Goal: Task Accomplishment & Management: Use online tool/utility

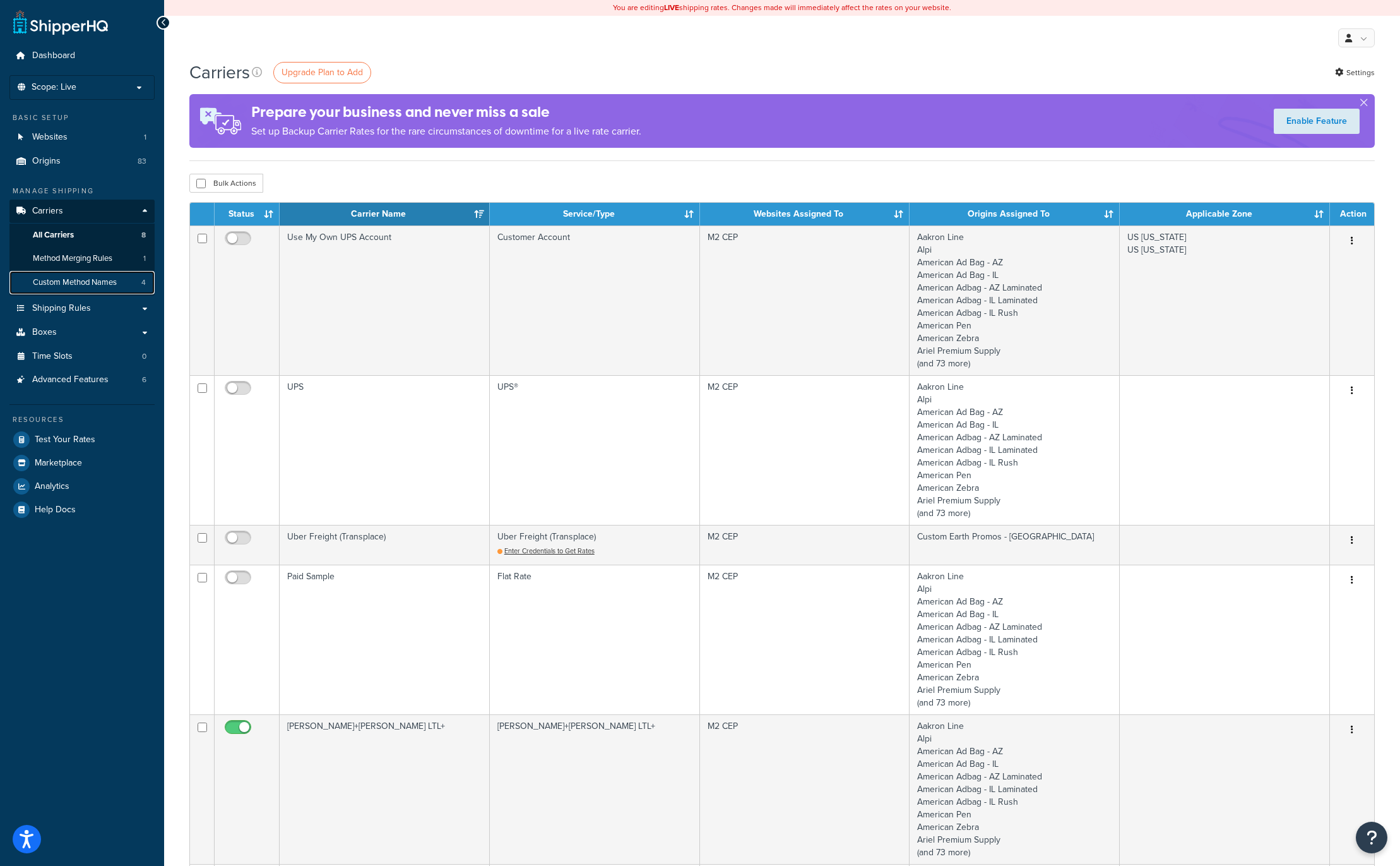
click at [68, 283] on span "Custom Method Names" at bounding box center [75, 283] width 84 height 11
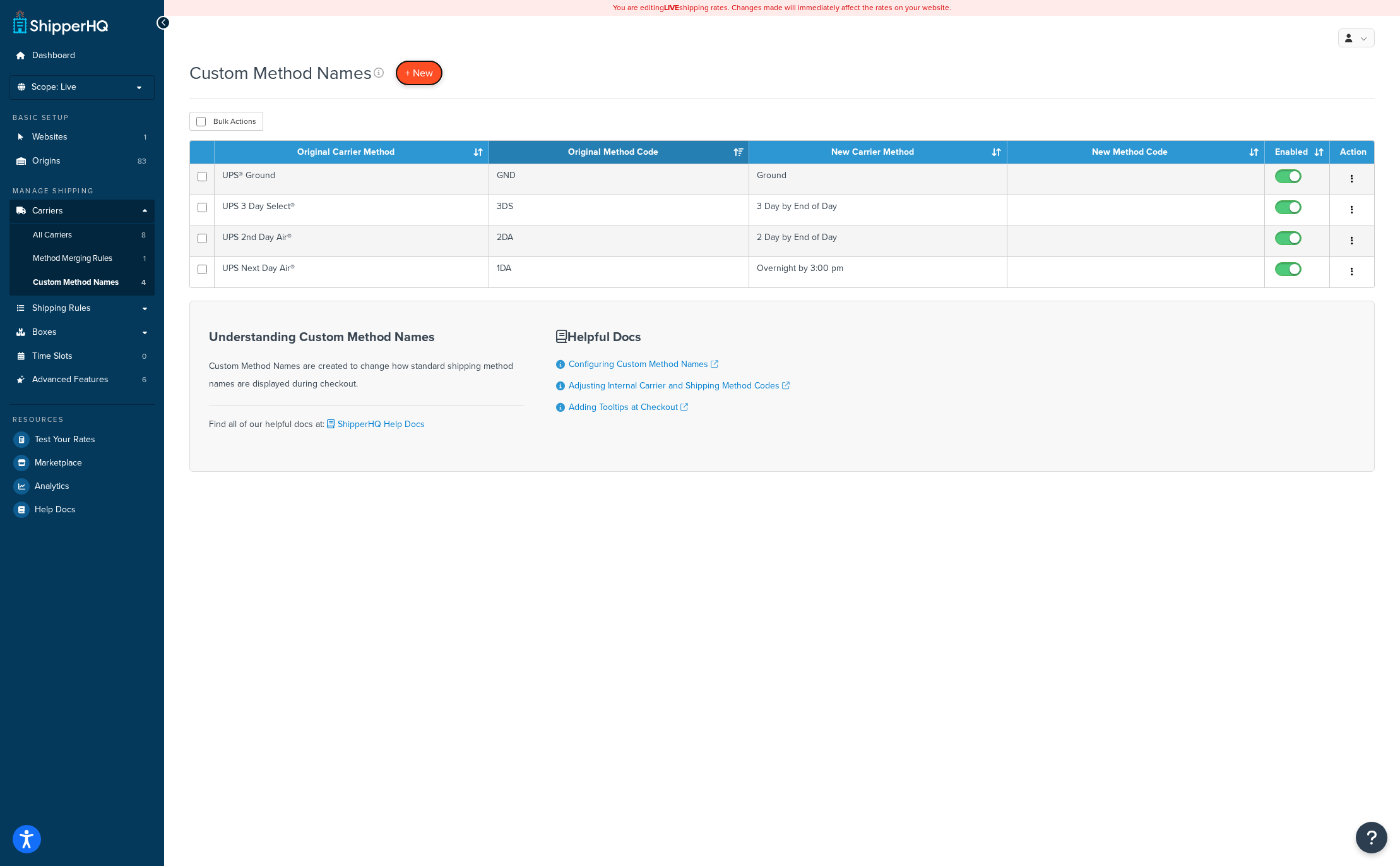
click at [423, 72] on span "+ New" at bounding box center [419, 72] width 28 height 14
click at [420, 72] on span "+ New" at bounding box center [419, 72] width 28 height 14
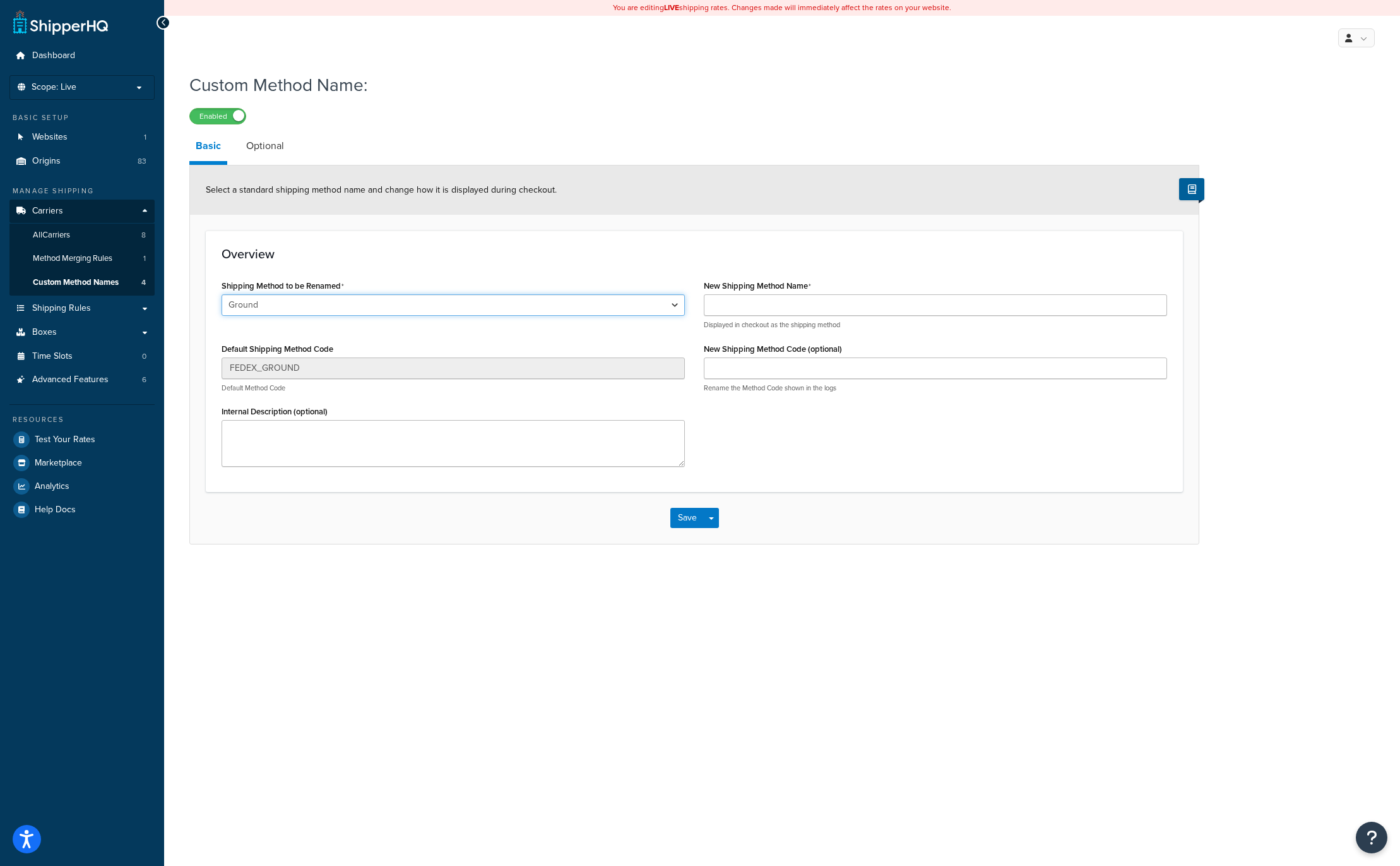
click at [277, 302] on select "Ground 2nd Day Home Delivery Priority Overnight Express Saver Old Dominion Frei…" at bounding box center [453, 305] width 463 height 21
click at [221, 295] on select "Ground 2nd Day Home Delivery Priority Overnight Express Saver Old Dominion Frei…" at bounding box center [453, 305] width 463 height 21
click at [733, 301] on input "New Shipping Method Name" at bounding box center [935, 305] width 463 height 21
type input "Ground by 5:00 pm"
click at [685, 517] on button "Save" at bounding box center [688, 518] width 34 height 20
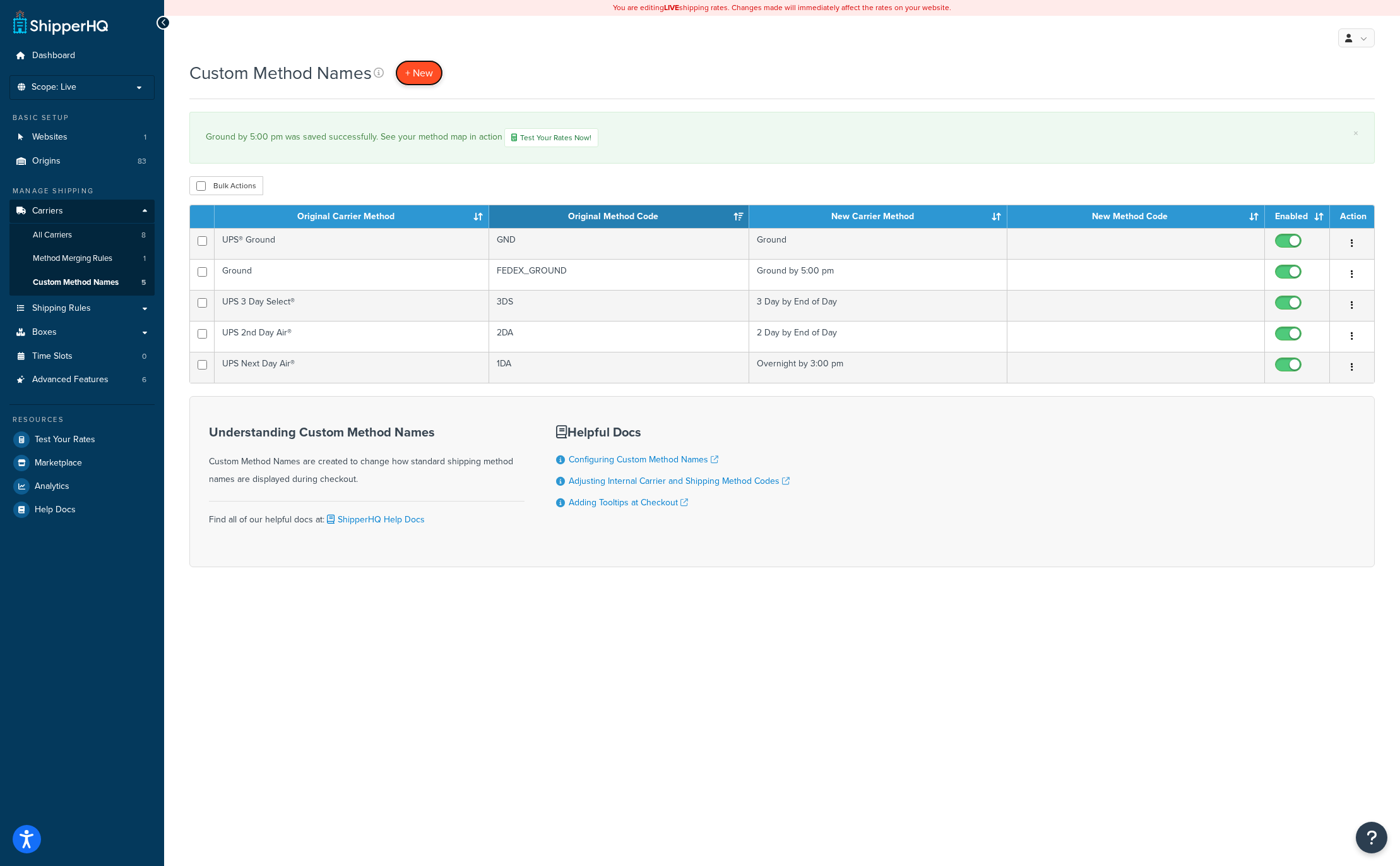
click at [426, 74] on span "+ New" at bounding box center [419, 72] width 28 height 14
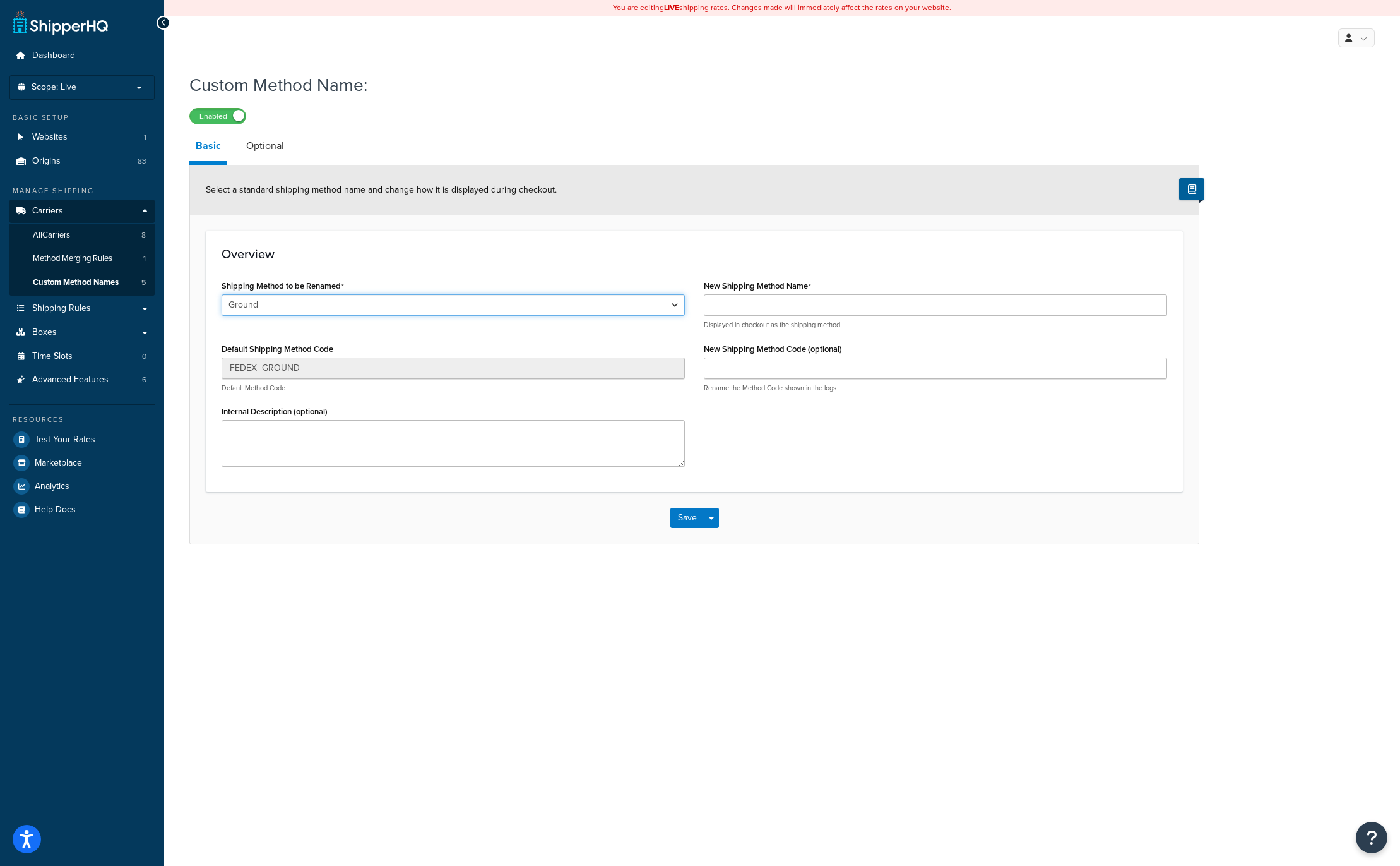
click at [477, 310] on select "Ground 2nd Day Home Delivery Priority Overnight Express Saver Old Dominion Frei…" at bounding box center [453, 305] width 463 height 21
select select "578894"
click at [221, 295] on select "Ground 2nd Day Home Delivery Priority Overnight Express Saver Old Dominion Frei…" at bounding box center [453, 305] width 463 height 21
type input "FEDEX_2_DAY"
click at [726, 304] on input "New Shipping Method Name" at bounding box center [935, 305] width 463 height 21
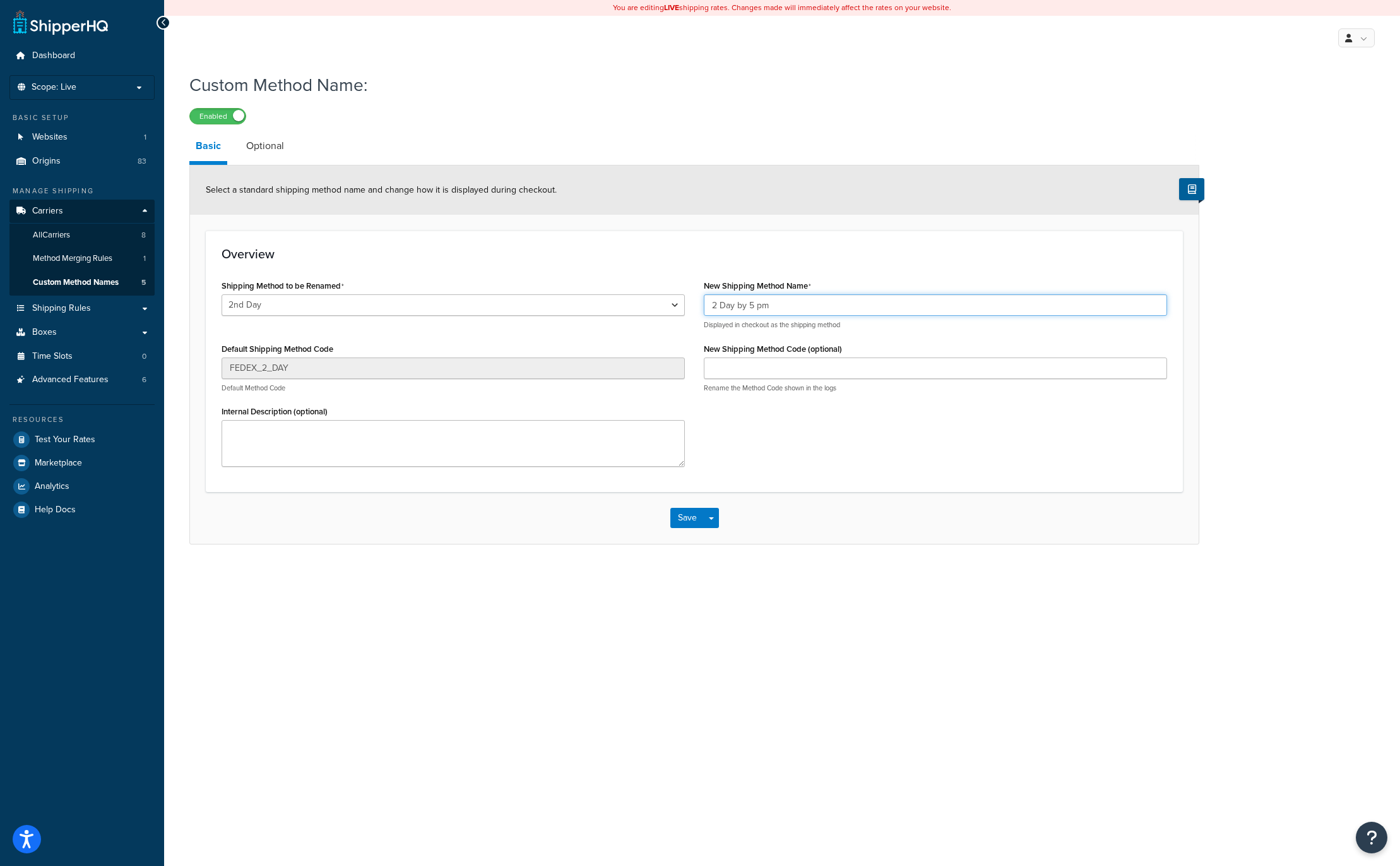
click at [754, 306] on input "2 Day by 5 pm" at bounding box center [935, 305] width 463 height 21
type input "2 Day by 5:00 pm"
click at [683, 522] on button "Save" at bounding box center [688, 518] width 34 height 20
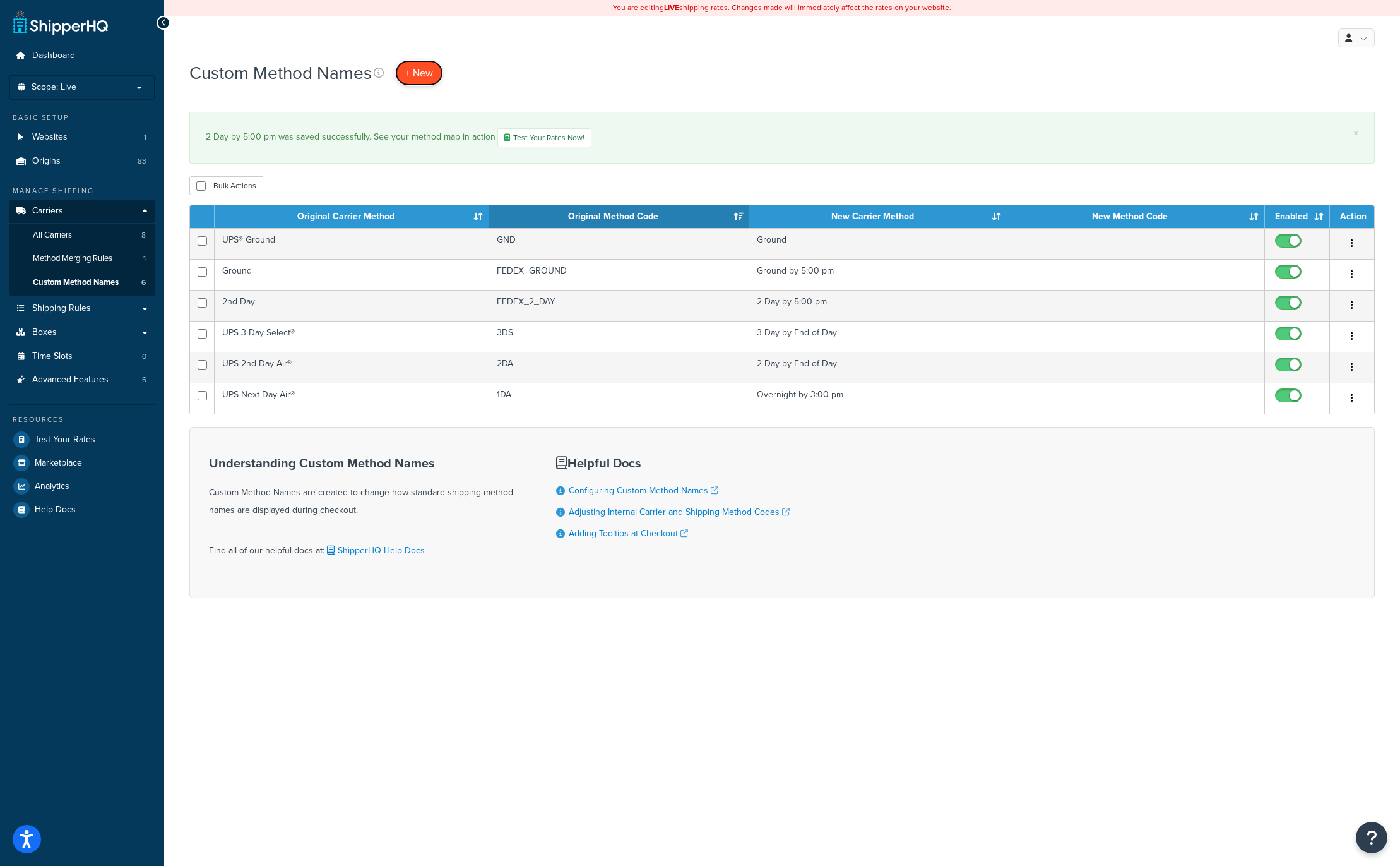
click at [415, 70] on span "+ New" at bounding box center [419, 72] width 28 height 14
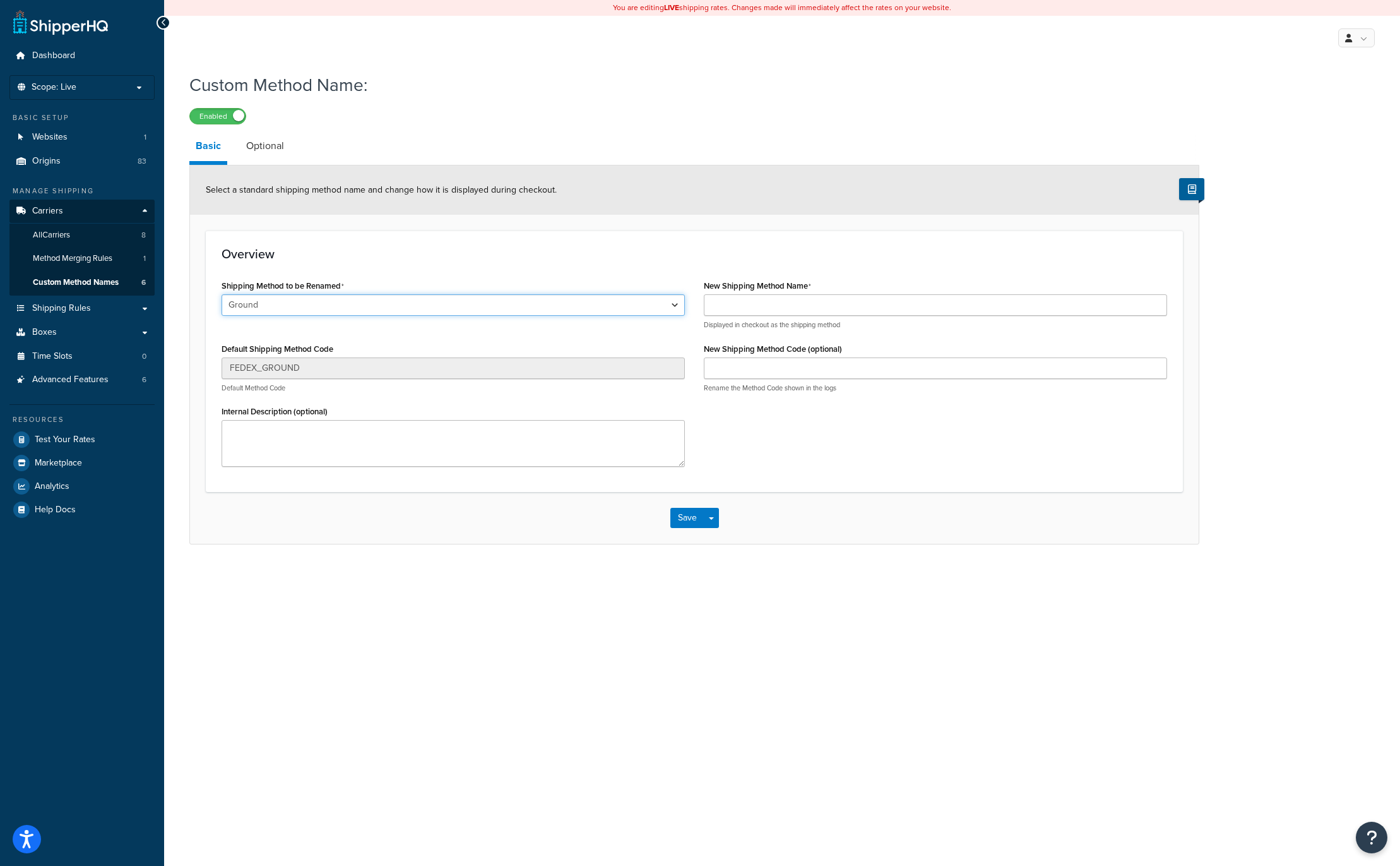
click at [326, 295] on select "Ground 2nd Day Home Delivery Priority Overnight Express Saver Old Dominion Frei…" at bounding box center [453, 305] width 463 height 21
select select "578895"
click at [221, 295] on select "Ground 2nd Day Home Delivery Priority Overnight Express Saver Old Dominion Frei…" at bounding box center [453, 305] width 463 height 21
type input "GROUND_HOME_DELIVERY"
click at [726, 303] on input "New Shipping Method Name" at bounding box center [935, 305] width 463 height 21
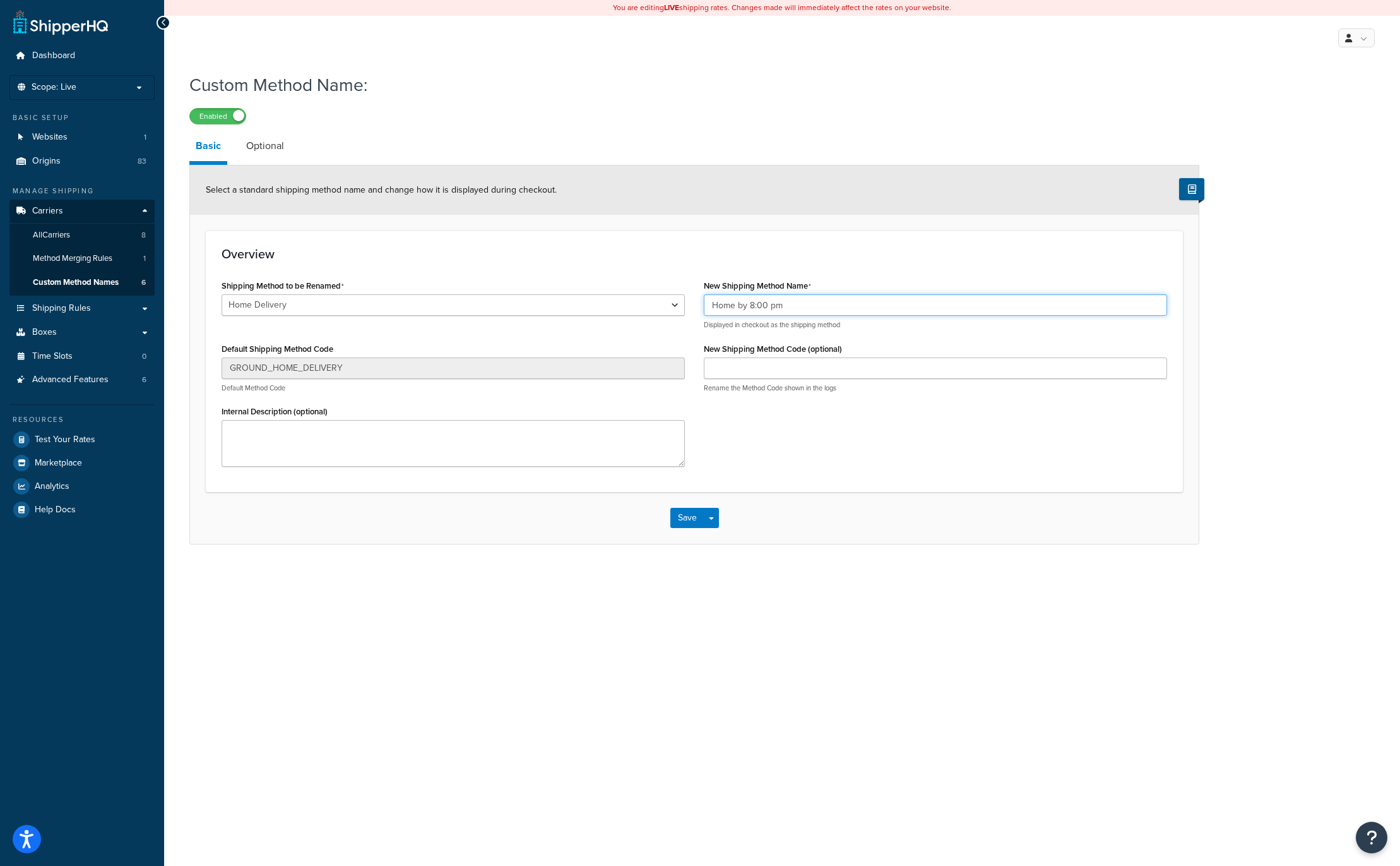
drag, startPoint x: 736, startPoint y: 306, endPoint x: 656, endPoint y: 301, distance: 80.2
click at [656, 301] on div "Shipping Method to be Renamed Ground 2nd Day Home Delivery Priority Overnight E…" at bounding box center [694, 376] width 964 height 199
type input "Ground by 8:00 pm"
click at [690, 518] on button "Save" at bounding box center [688, 518] width 34 height 20
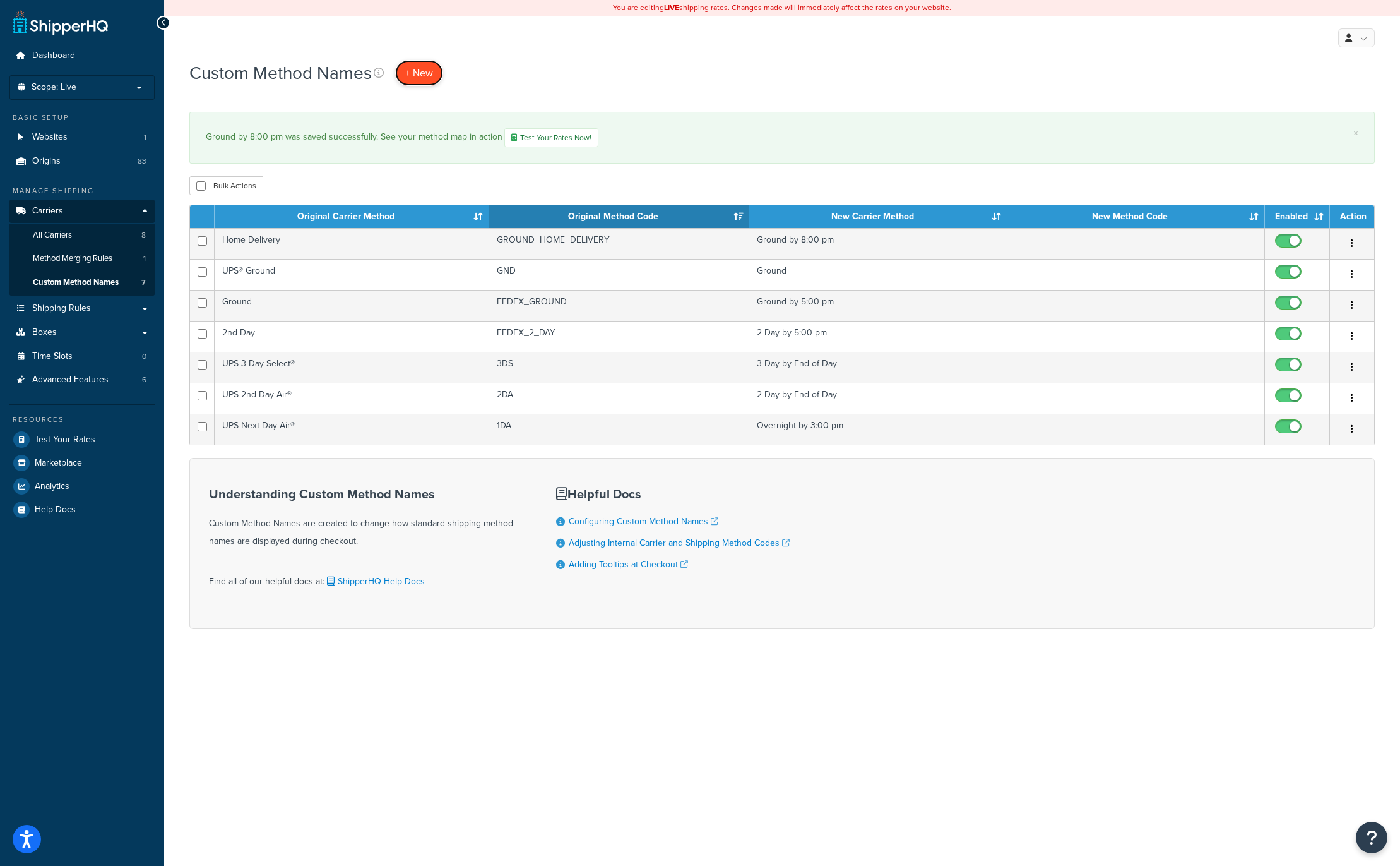
click at [417, 75] on span "+ New" at bounding box center [419, 72] width 28 height 14
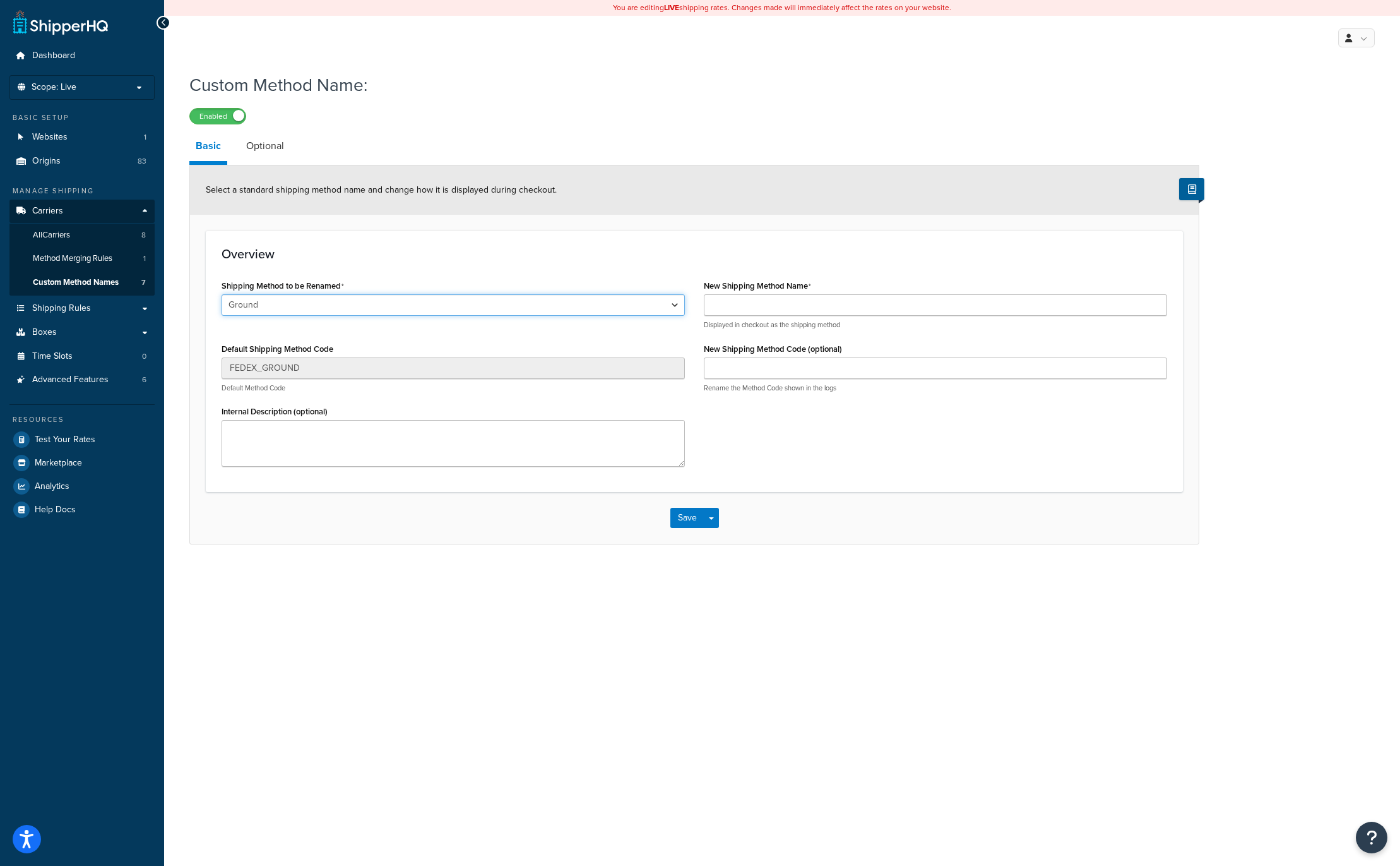
click at [319, 300] on select "Ground 2nd Day Home Delivery Priority Overnight Express Saver Old Dominion Frei…" at bounding box center [453, 305] width 463 height 21
select select "578897"
click at [221, 295] on select "Ground 2nd Day Home Delivery Priority Overnight Express Saver Old Dominion Frei…" at bounding box center [453, 305] width 463 height 21
type input "PRIORITY_OVERNIGHT"
click at [798, 306] on input "New Shipping Method Name" at bounding box center [935, 305] width 463 height 21
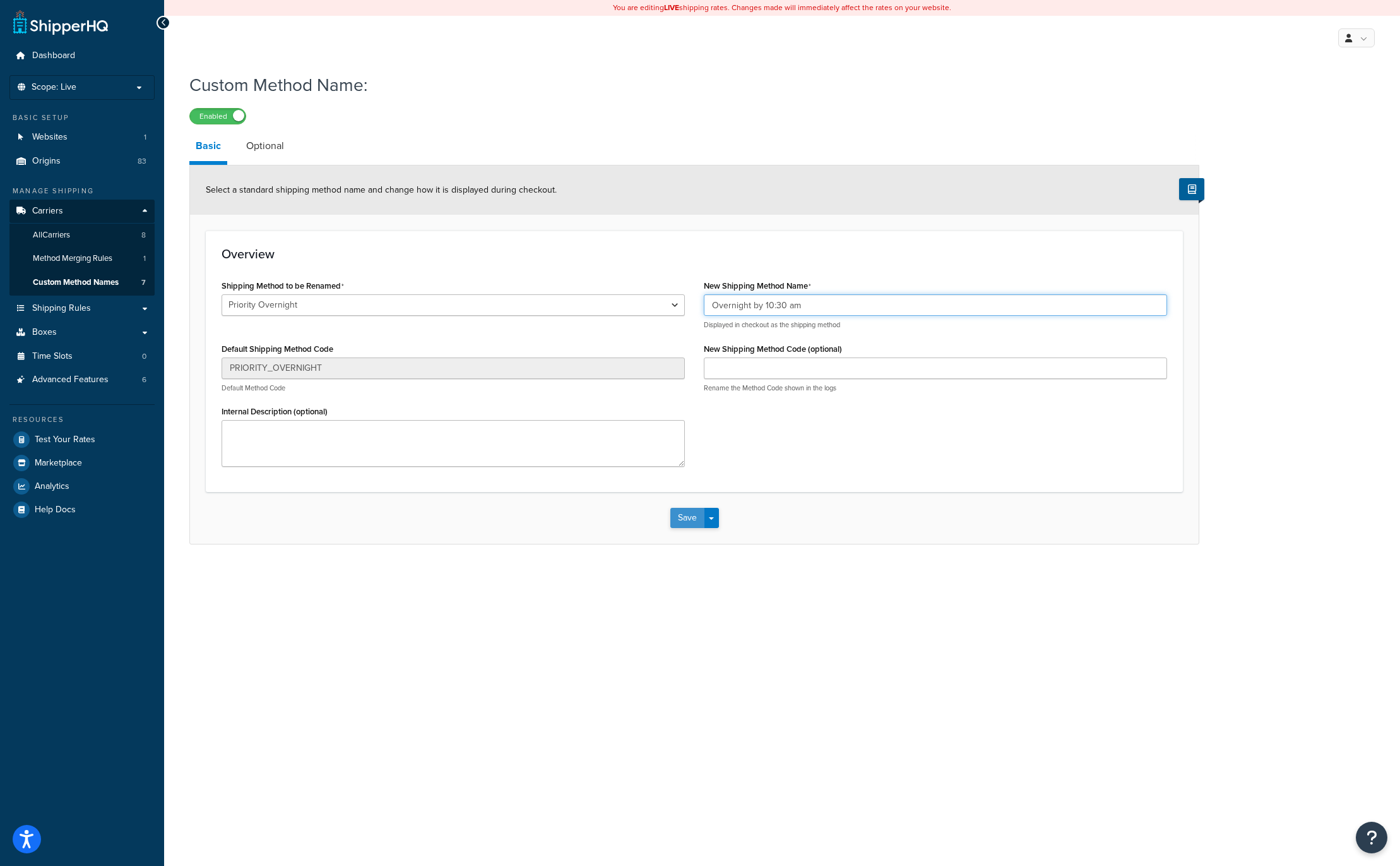
type input "Overnight by 10:30 am"
click at [686, 517] on button "Save" at bounding box center [688, 518] width 34 height 20
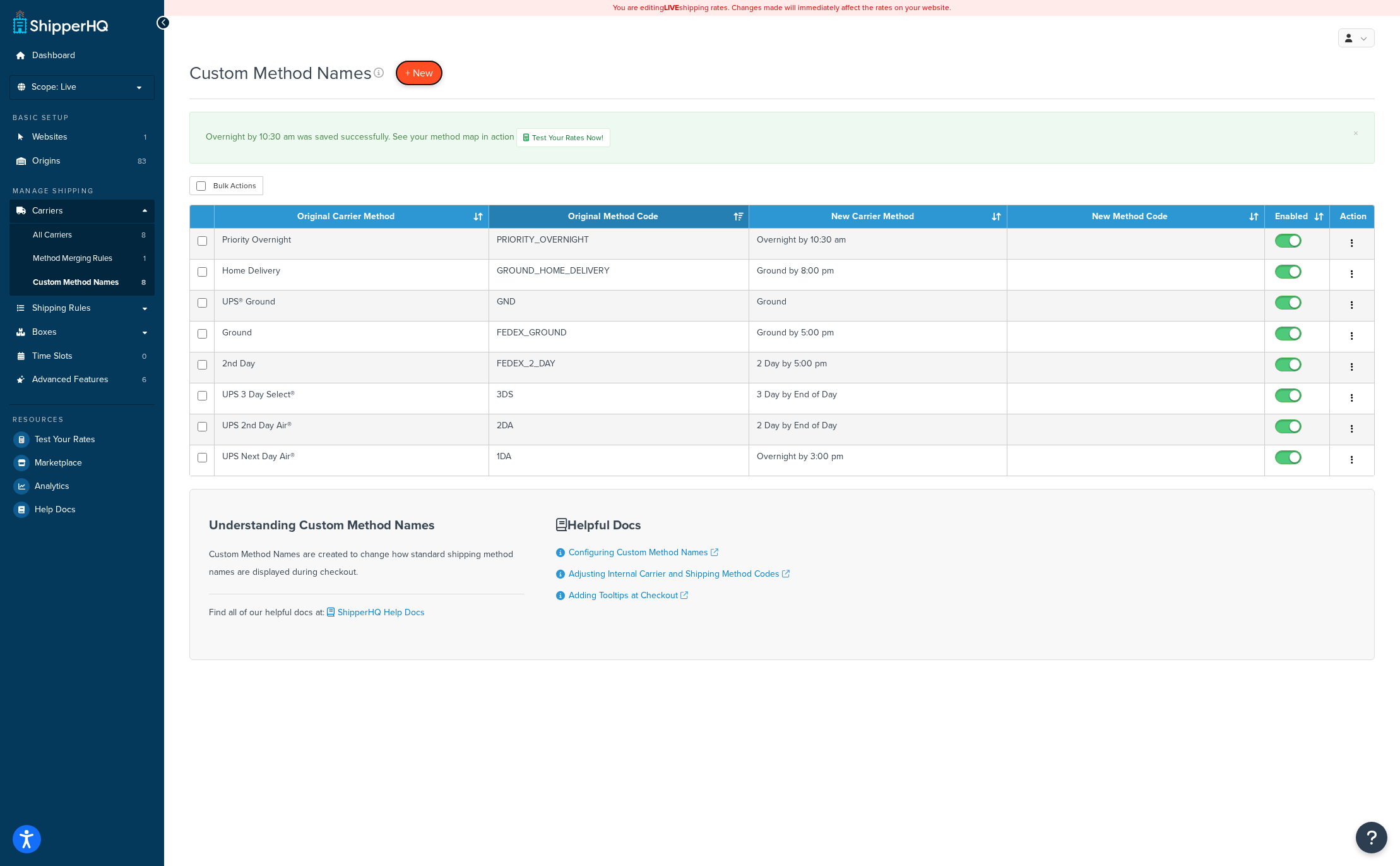
click at [420, 70] on span "+ New" at bounding box center [419, 72] width 28 height 14
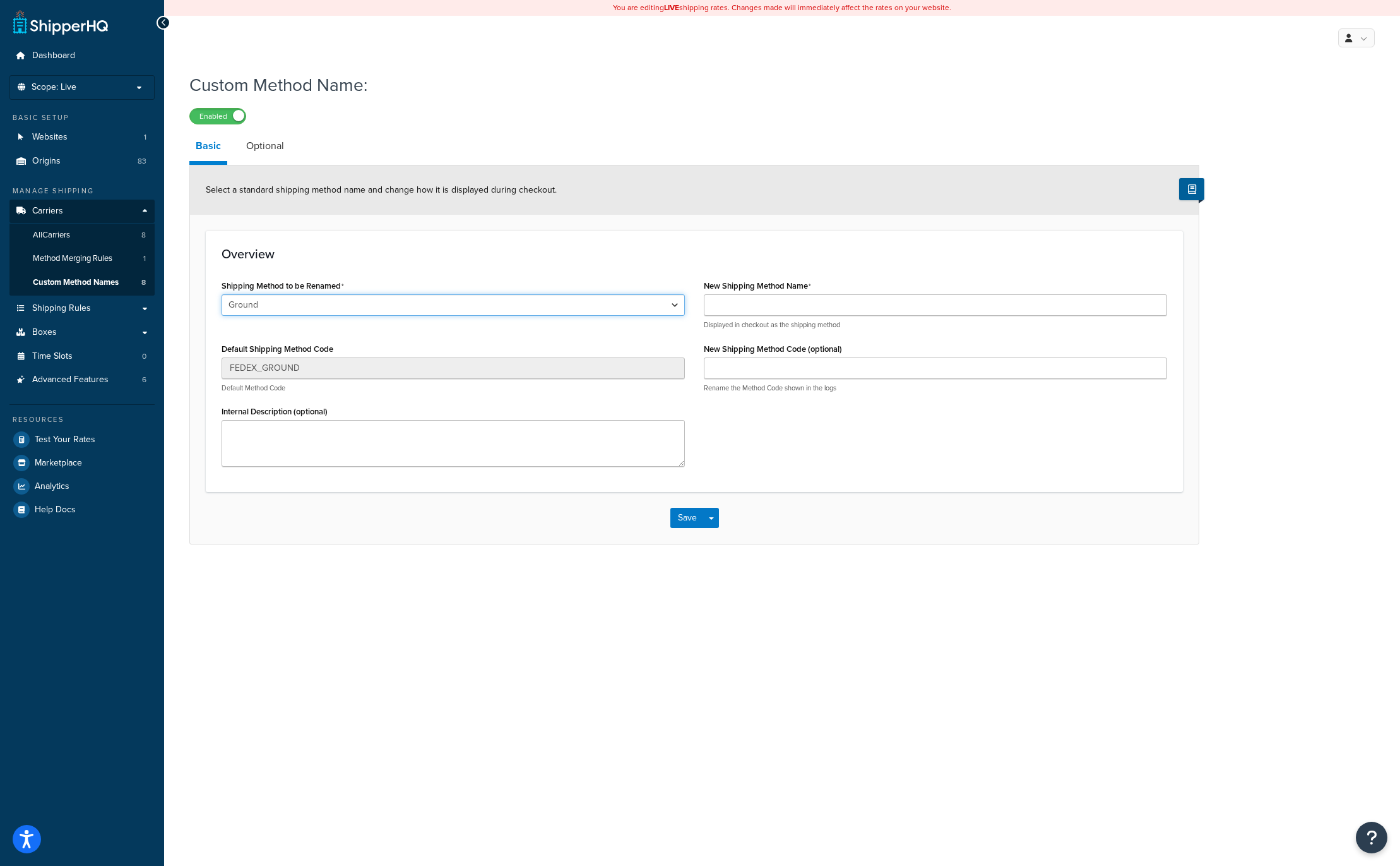
click at [343, 305] on select "Ground 2nd Day Home Delivery Priority Overnight Express Saver Old Dominion Frei…" at bounding box center [453, 305] width 463 height 21
select select "612762"
click at [221, 295] on select "Ground 2nd Day Home Delivery Priority Overnight Express Saver Old Dominion Frei…" at bounding box center [453, 305] width 463 height 21
type input "FEDEX_EXPRESS_SAVER"
click at [727, 304] on input "New Shipping Method Name" at bounding box center [935, 305] width 463 height 21
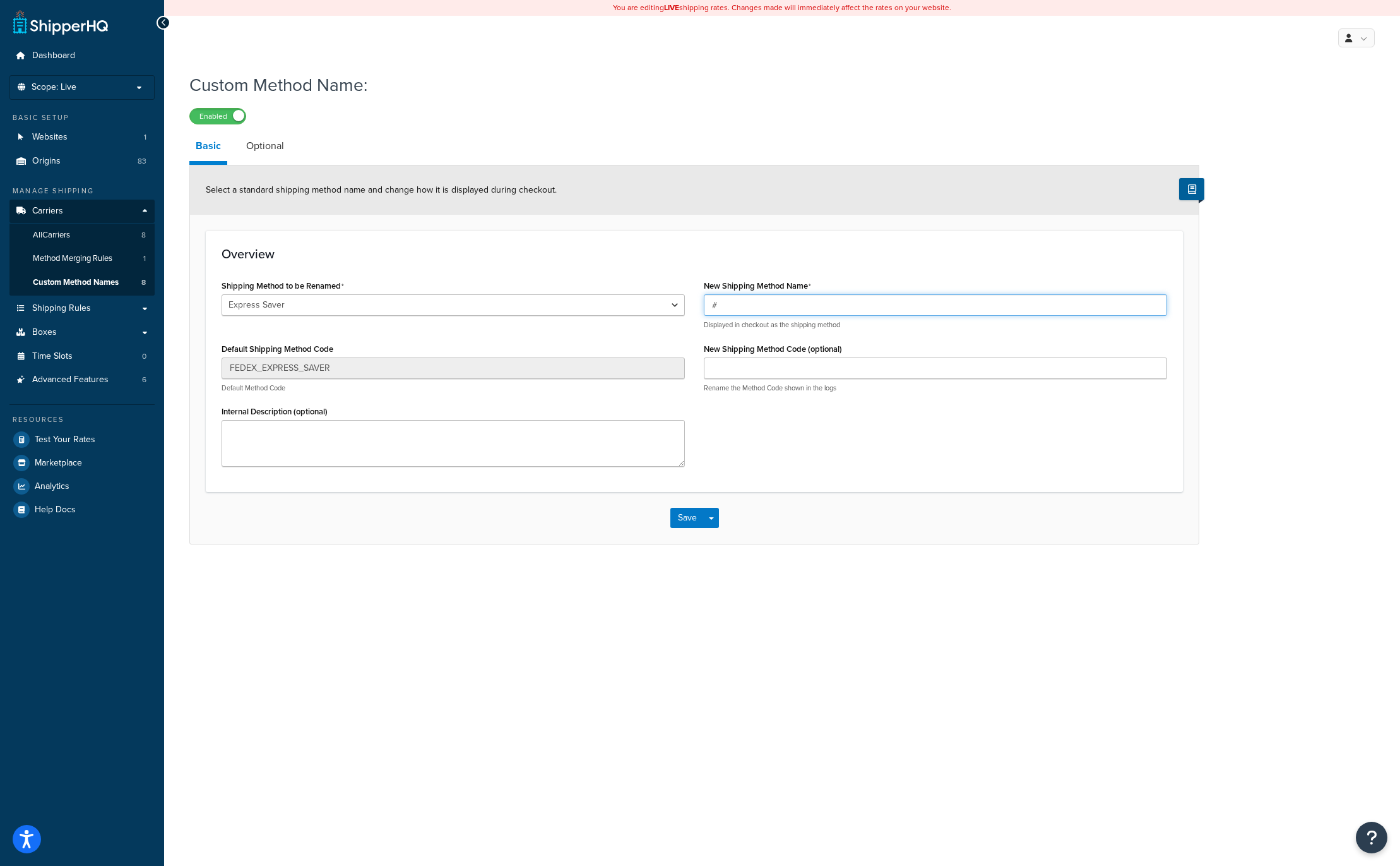
type input "#"
type input "3 Day by 5:00 pm"
click at [692, 516] on button "Save" at bounding box center [688, 518] width 34 height 20
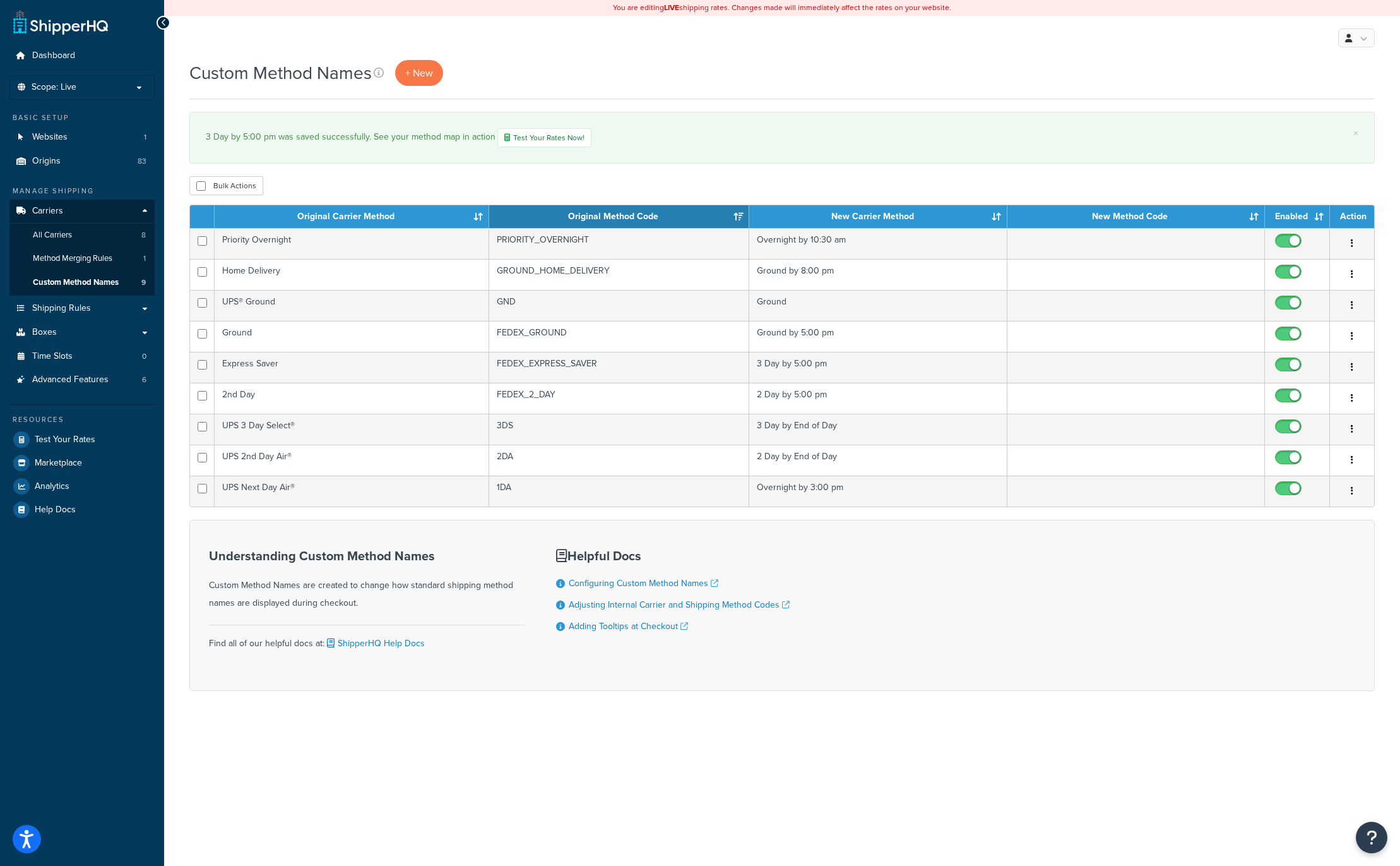
click at [631, 57] on div "My Profile Billing Global Settings Contact Us Logout" at bounding box center [782, 38] width 1236 height 44
click at [780, 77] on div "Custom Method Names + New" at bounding box center [782, 72] width 1186 height 26
